Goal: Task Accomplishment & Management: Manage account settings

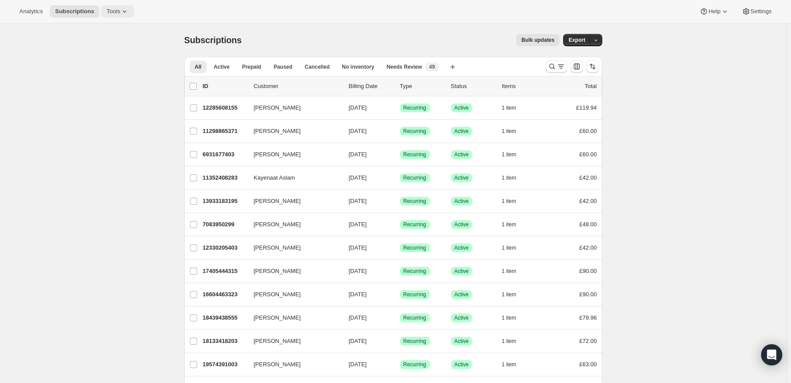
click at [114, 12] on span "Tools" at bounding box center [113, 11] width 14 height 7
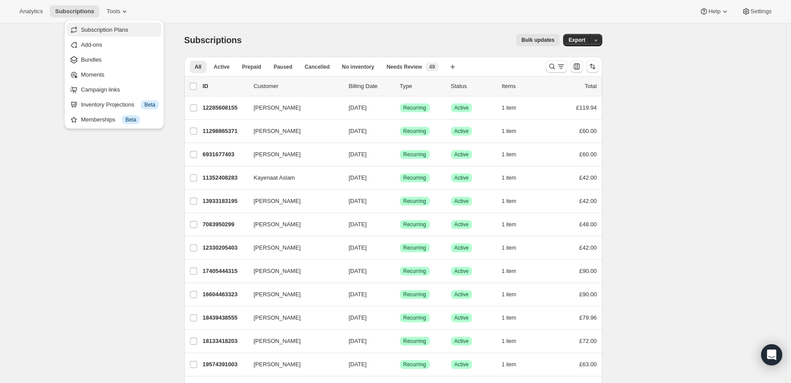
click at [113, 28] on span "Subscription Plans" at bounding box center [104, 29] width 47 height 7
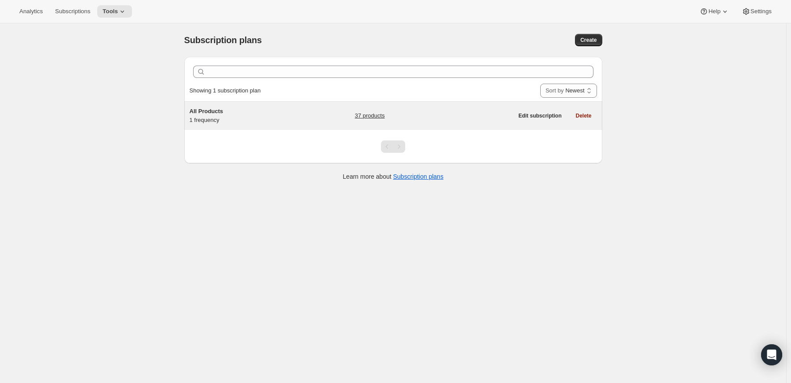
click at [276, 116] on div "All Products 1 frequency" at bounding box center [244, 116] width 110 height 18
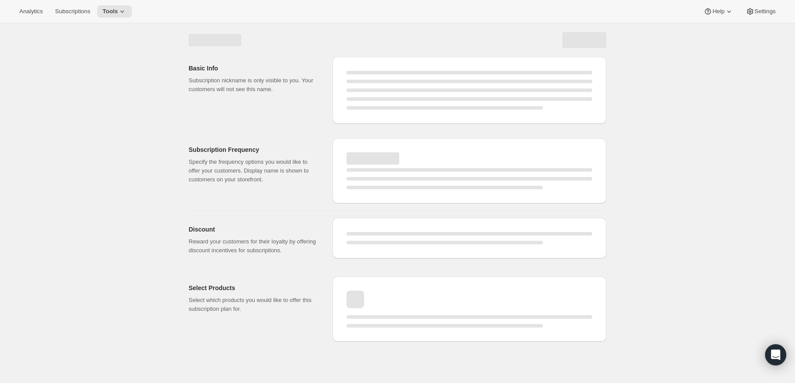
select select "WEEK"
select select "MONTH"
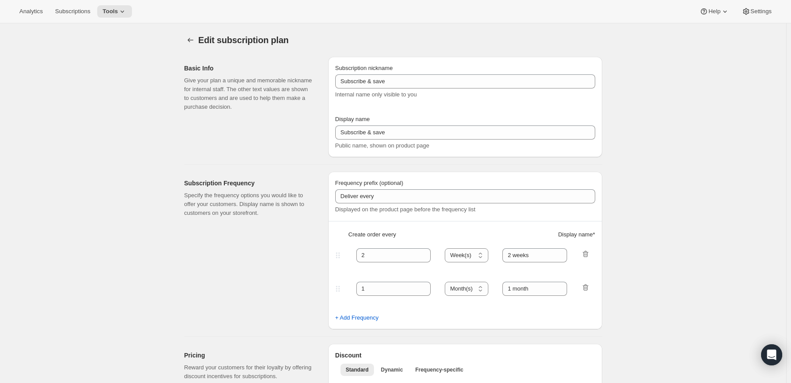
type input "All Products"
type input "Subscribe to join the family for FREE SHIPPING with priority delivery every mon…"
type input "1"
select select "MONTH"
type input "1 month"
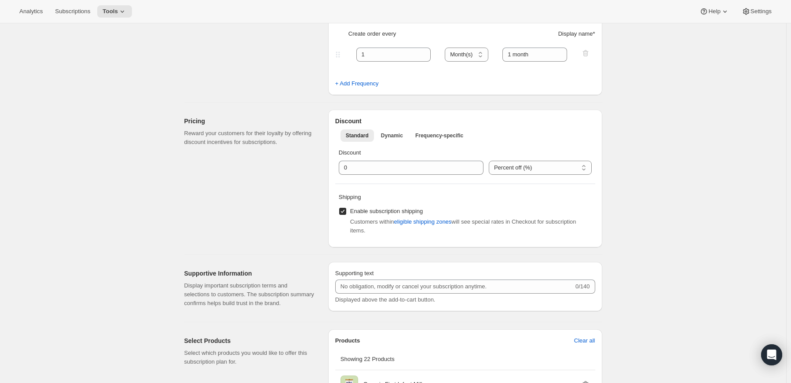
scroll to position [185, 0]
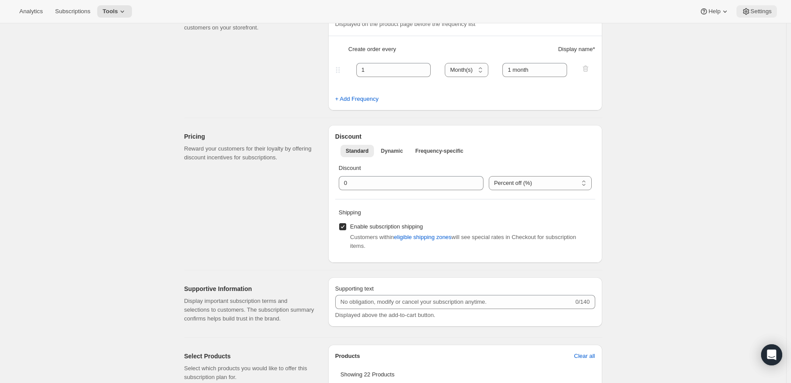
click at [756, 12] on span "Settings" at bounding box center [760, 11] width 21 height 7
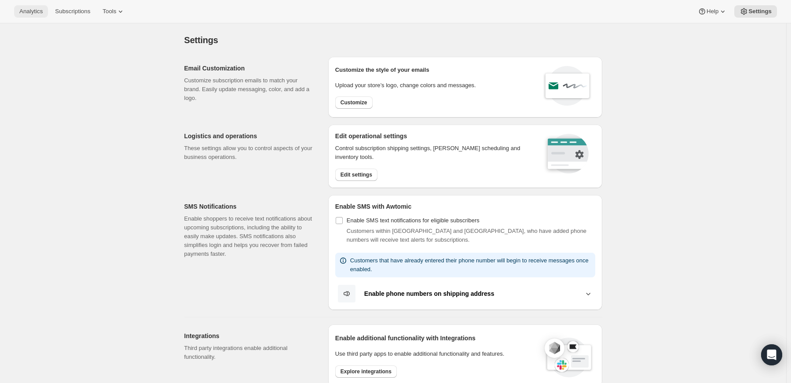
click at [36, 11] on span "Analytics" at bounding box center [30, 11] width 23 height 7
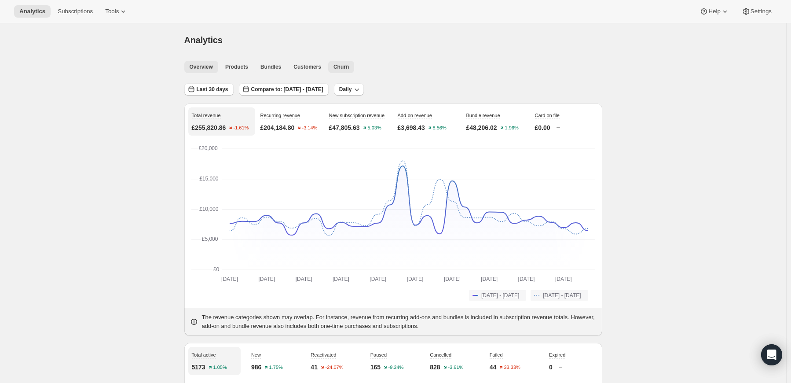
click at [333, 70] on span "Churn" at bounding box center [340, 66] width 15 height 7
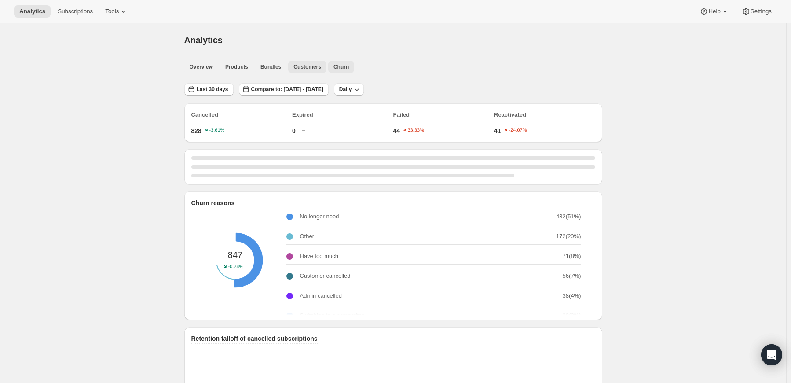
click at [310, 67] on span "Customers" at bounding box center [307, 66] width 28 height 7
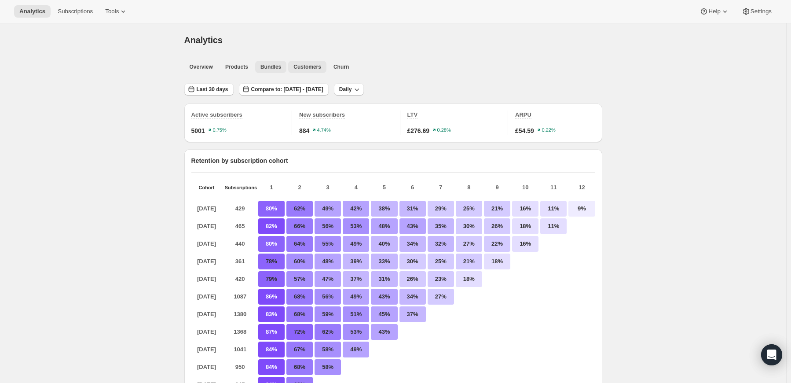
click at [262, 63] on span "Bundles" at bounding box center [270, 66] width 21 height 7
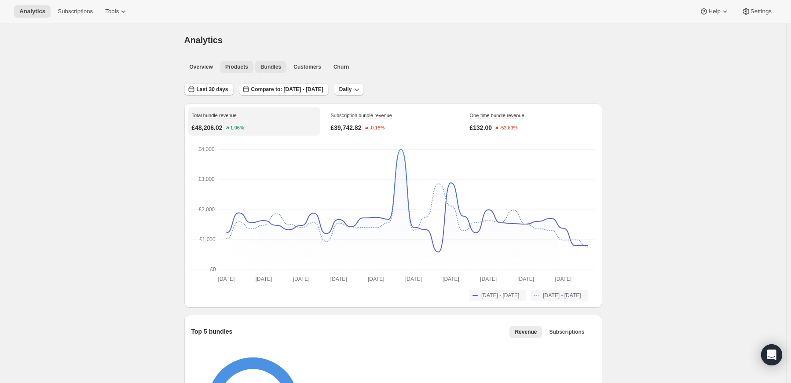
click at [247, 62] on button "Products" at bounding box center [236, 67] width 33 height 12
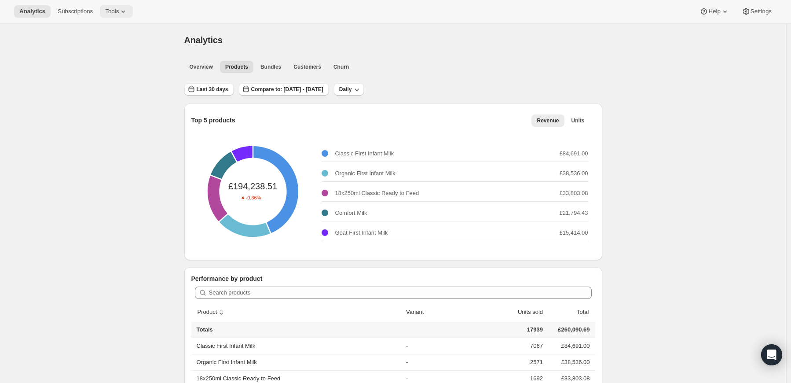
drag, startPoint x: 128, startPoint y: 19, endPoint x: 118, endPoint y: 12, distance: 12.4
click at [128, 18] on div "Analytics Subscriptions Tools Help Settings" at bounding box center [395, 11] width 791 height 23
click at [113, 7] on button "Tools" at bounding box center [116, 11] width 33 height 12
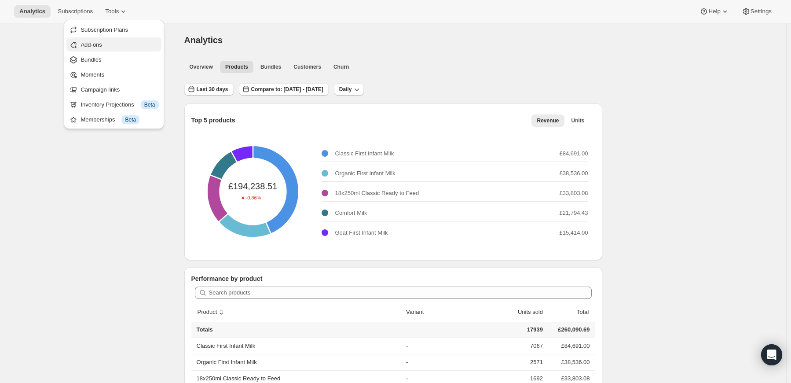
click at [110, 45] on span "Add-ons" at bounding box center [119, 44] width 78 height 9
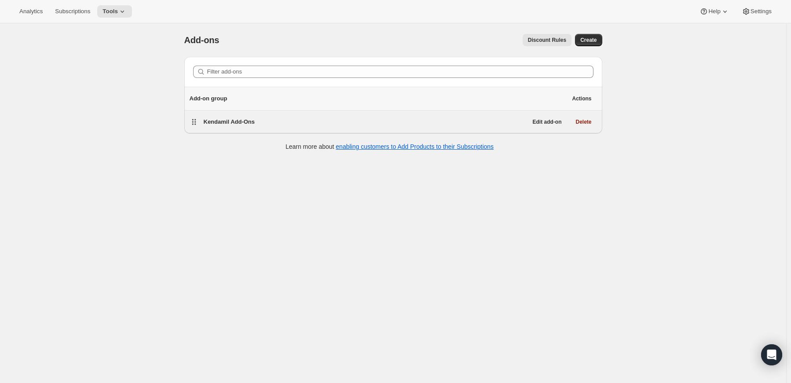
click at [287, 116] on div "Kendamil Add-Ons" at bounding box center [366, 122] width 324 height 12
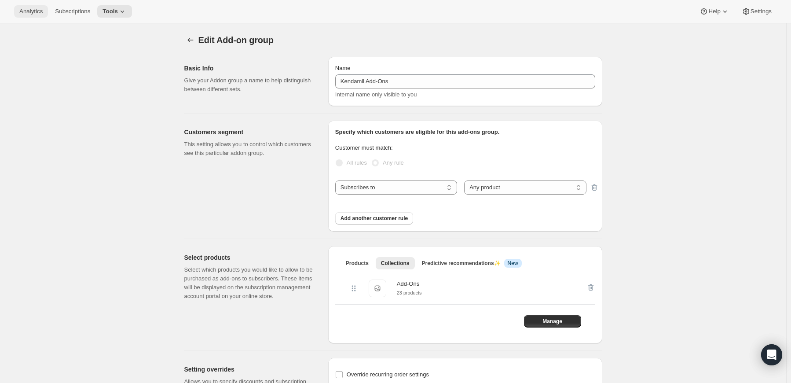
click at [31, 10] on span "Analytics" at bounding box center [30, 11] width 23 height 7
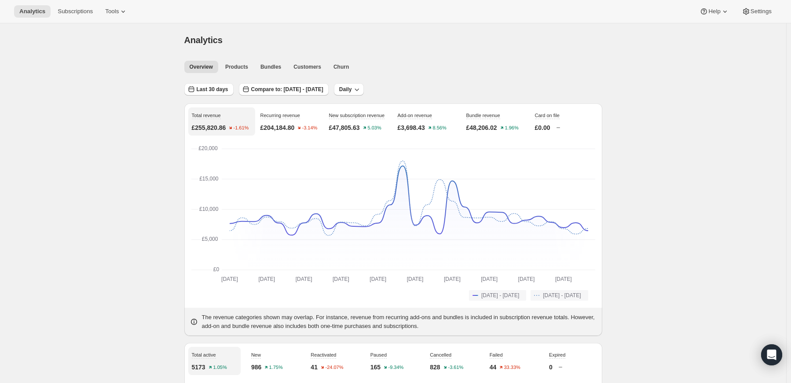
click at [757, 5] on div "Analytics Subscriptions Tools Help Settings" at bounding box center [395, 11] width 791 height 23
click at [758, 12] on span "Settings" at bounding box center [760, 11] width 21 height 7
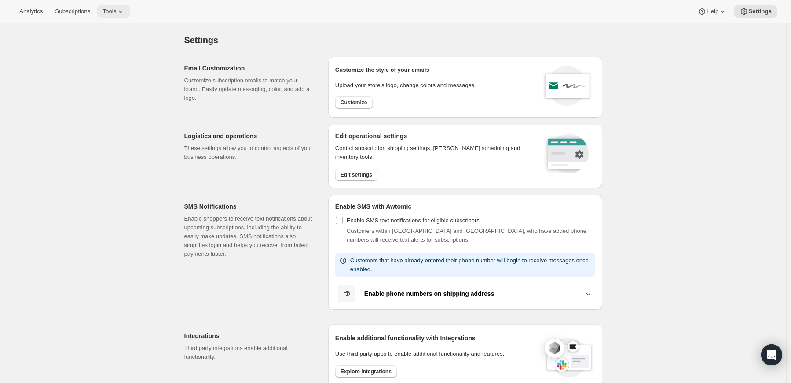
click at [109, 14] on span "Tools" at bounding box center [109, 11] width 14 height 7
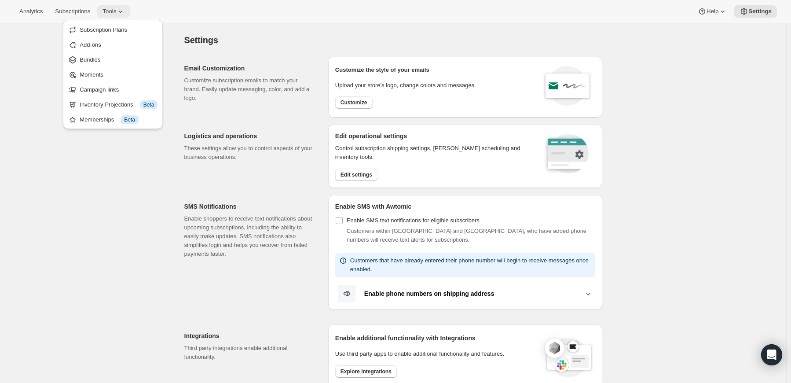
click at [109, 14] on span "Tools" at bounding box center [109, 11] width 14 height 7
